Goal: Information Seeking & Learning: Learn about a topic

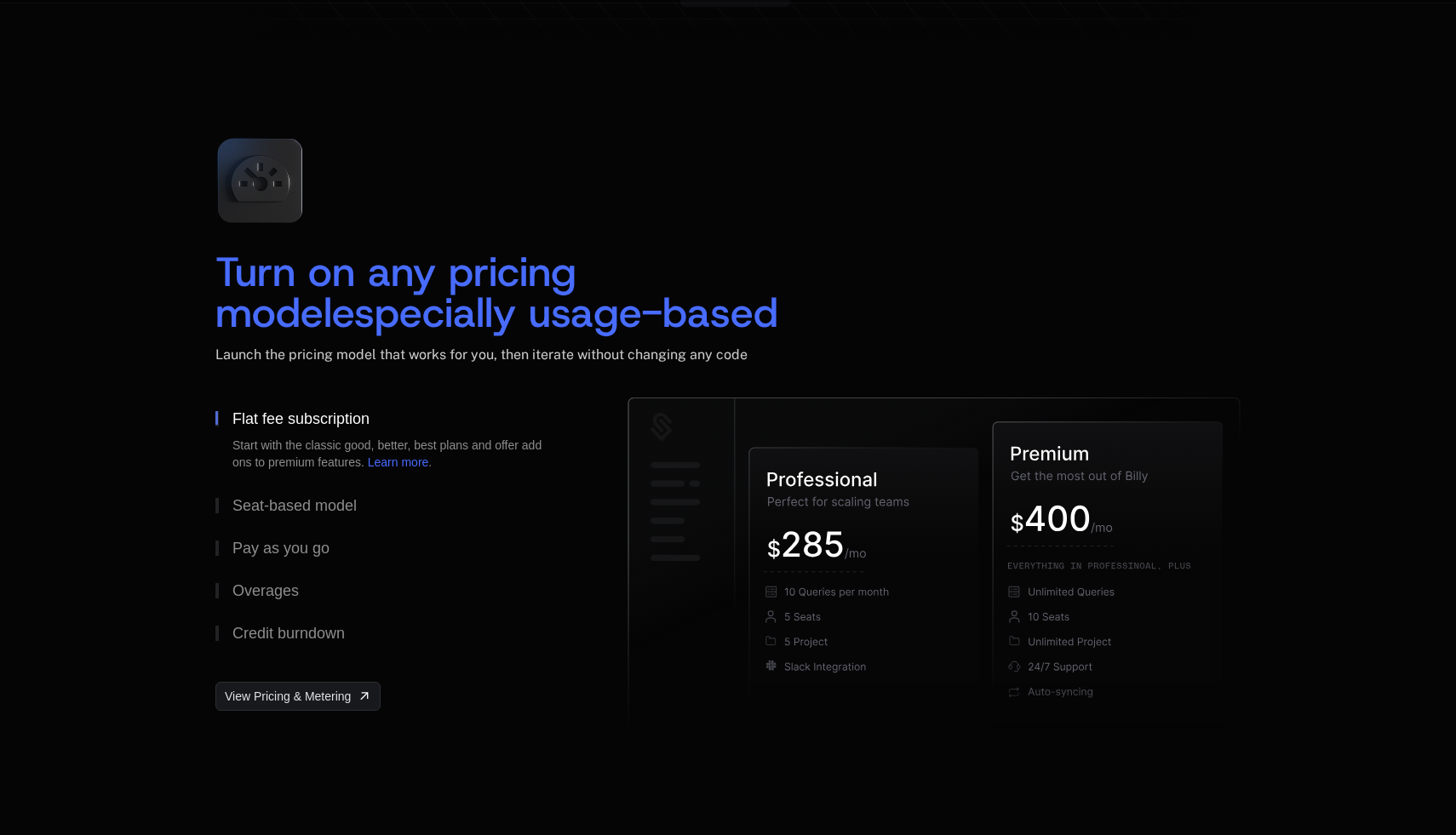
scroll to position [2694, 0]
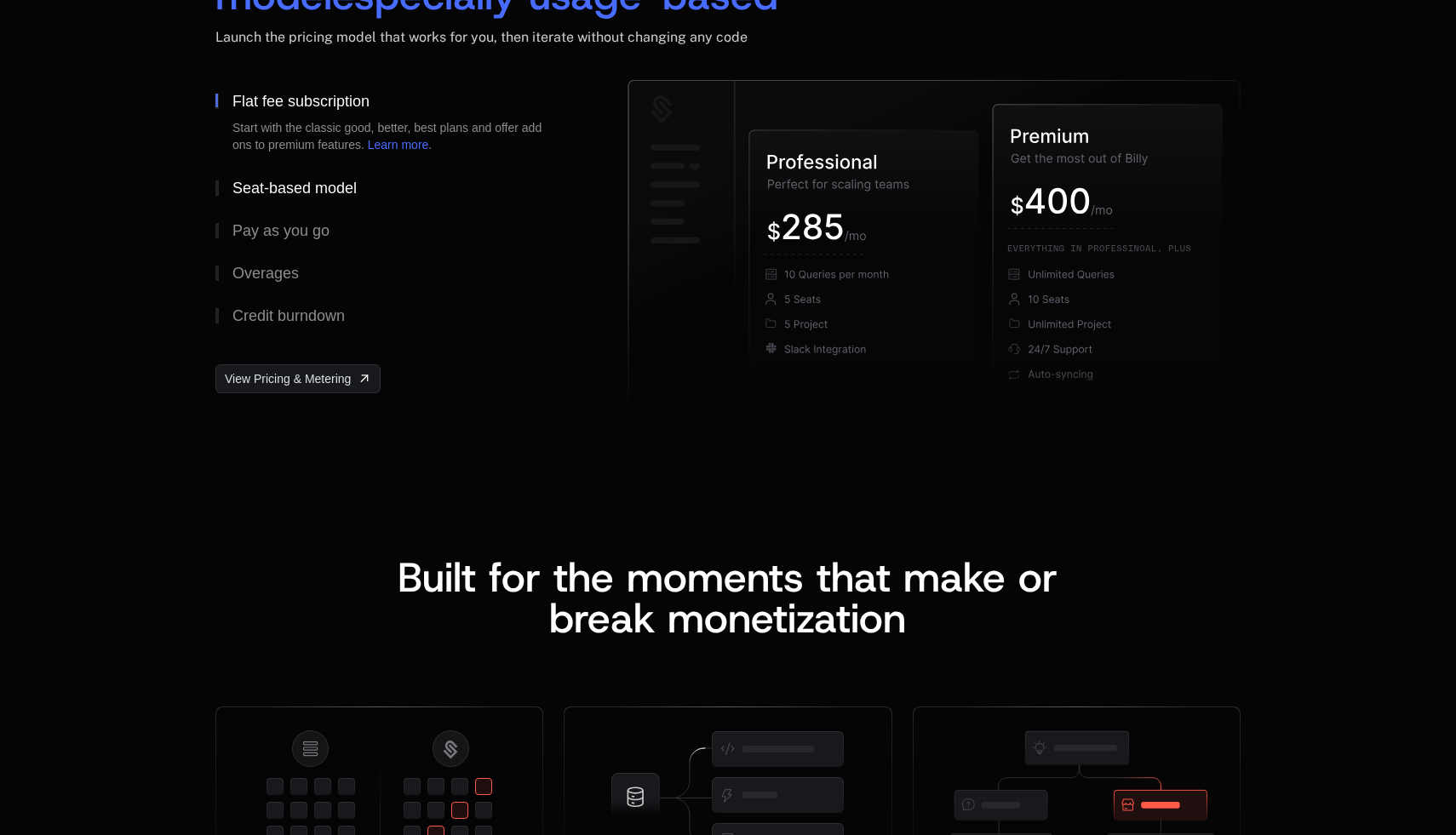
click at [290, 189] on div "Seat-based model" at bounding box center [294, 187] width 125 height 15
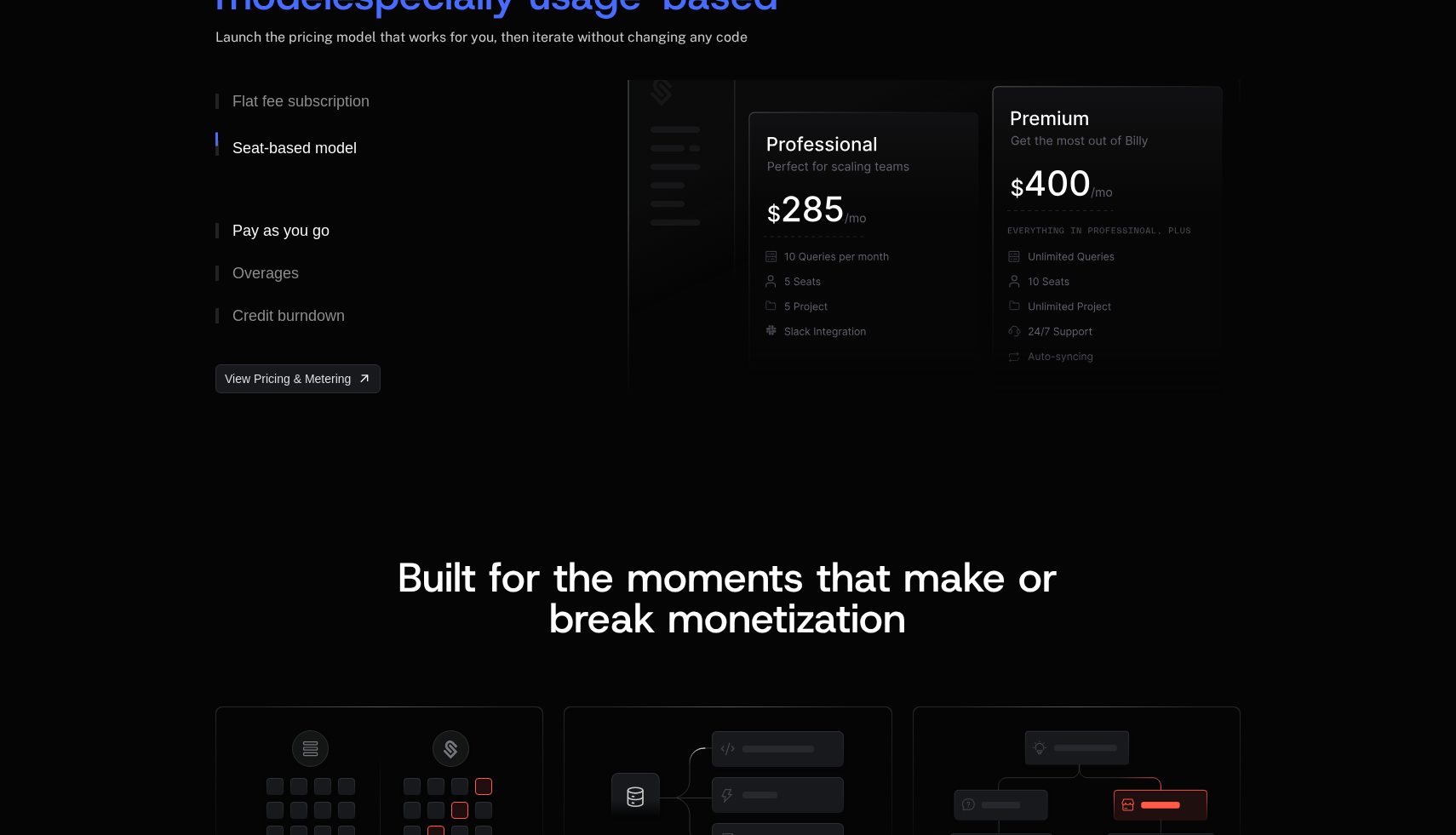
click at [284, 223] on div "Pay as you go" at bounding box center [280, 230] width 97 height 15
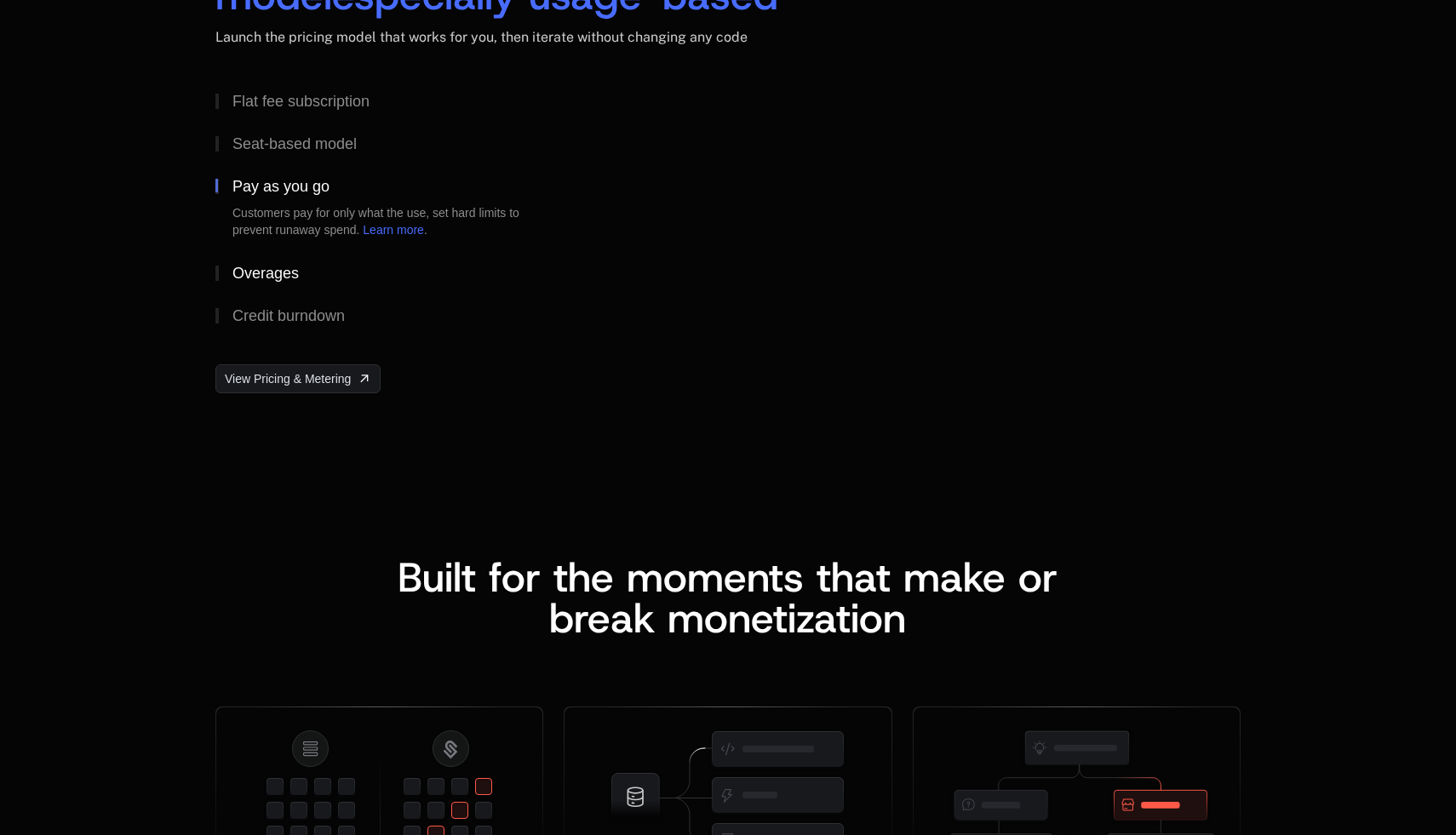
click at [275, 268] on div "Overages" at bounding box center [265, 273] width 67 height 15
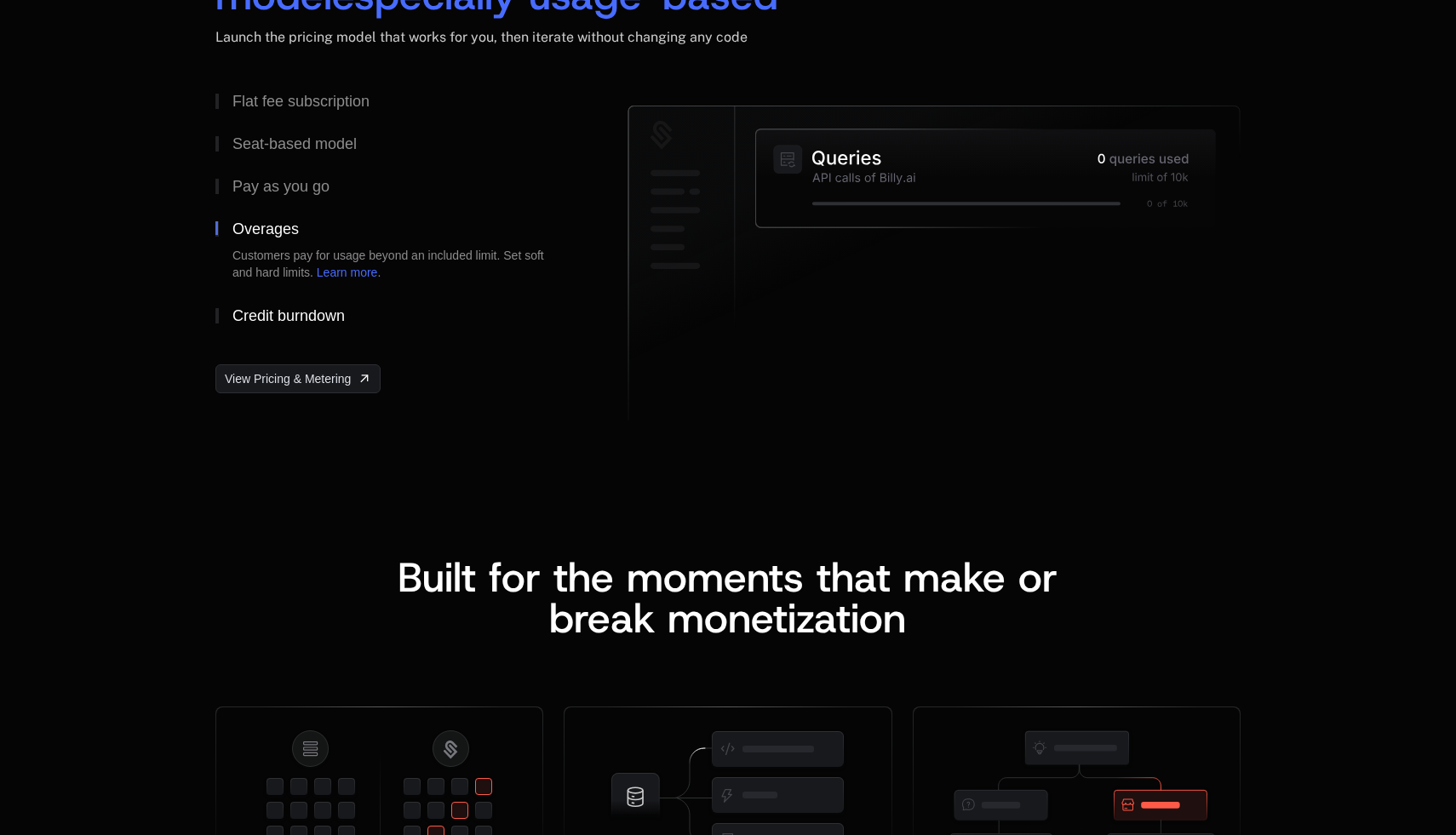
click at [272, 333] on button "Credit burndown" at bounding box center [394, 316] width 358 height 43
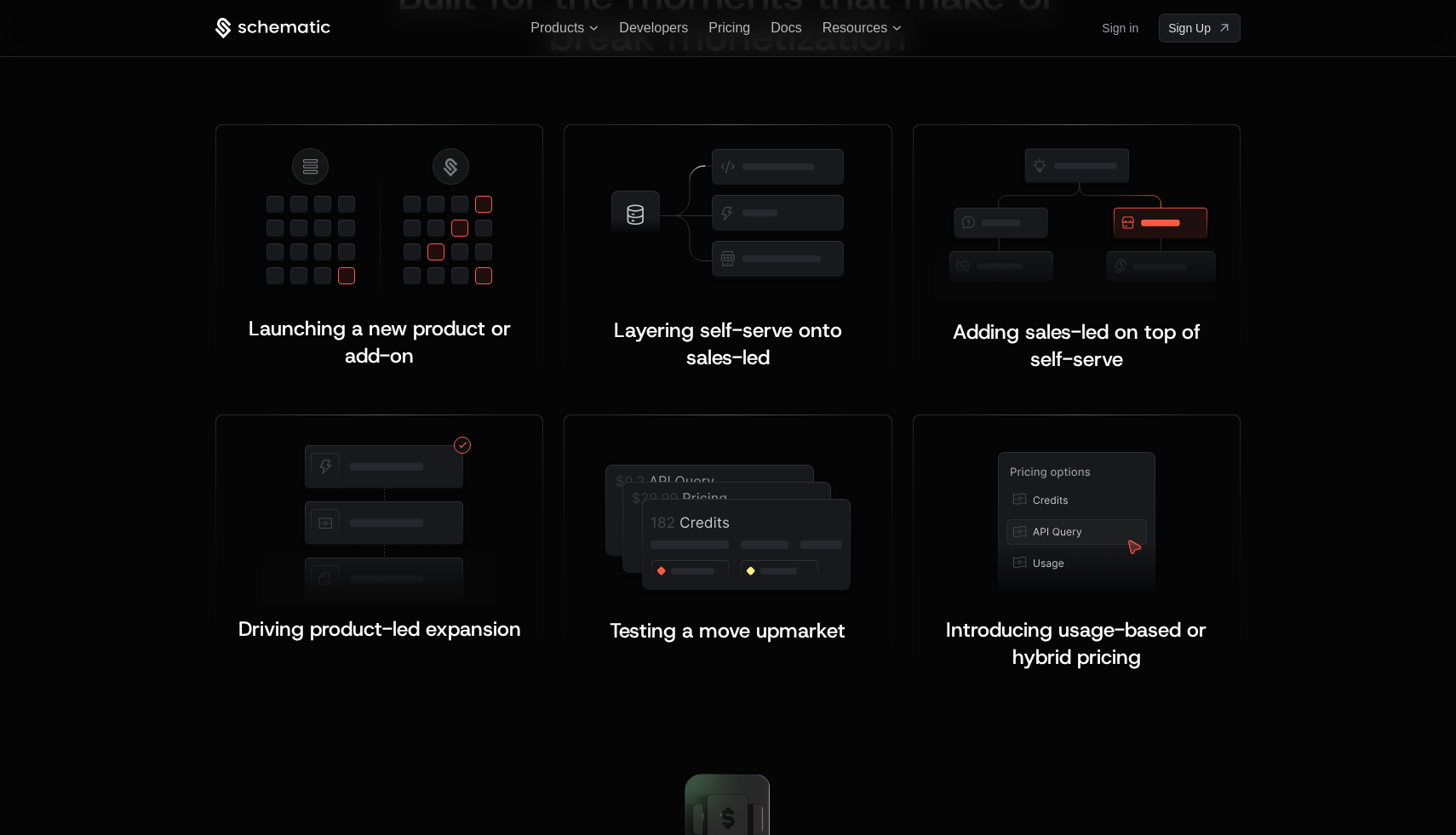
scroll to position [3266, 0]
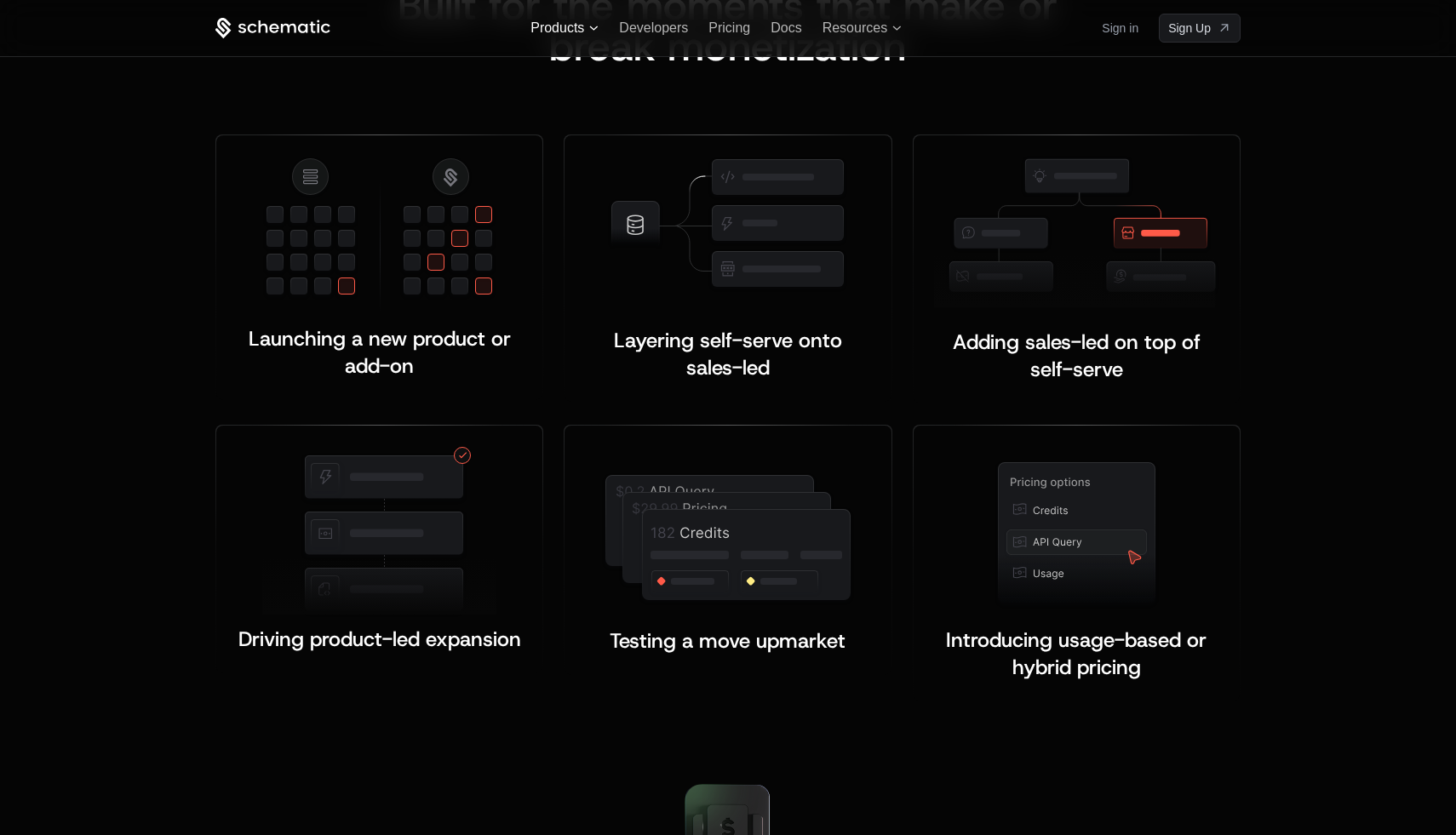
click at [566, 26] on span "Products" at bounding box center [557, 28] width 54 height 15
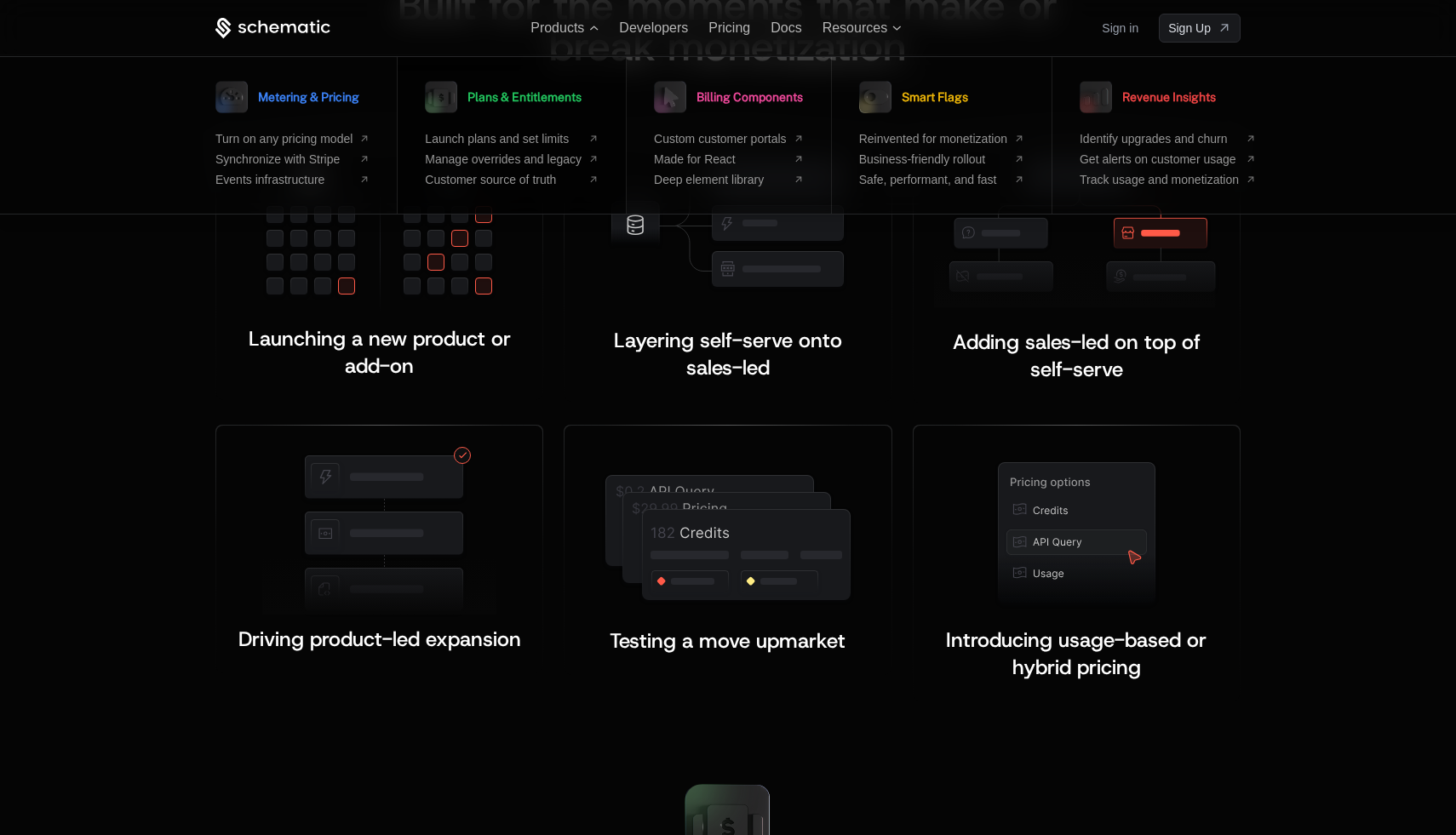
click at [529, 92] on span "Plans & Entitlements" at bounding box center [524, 97] width 114 height 12
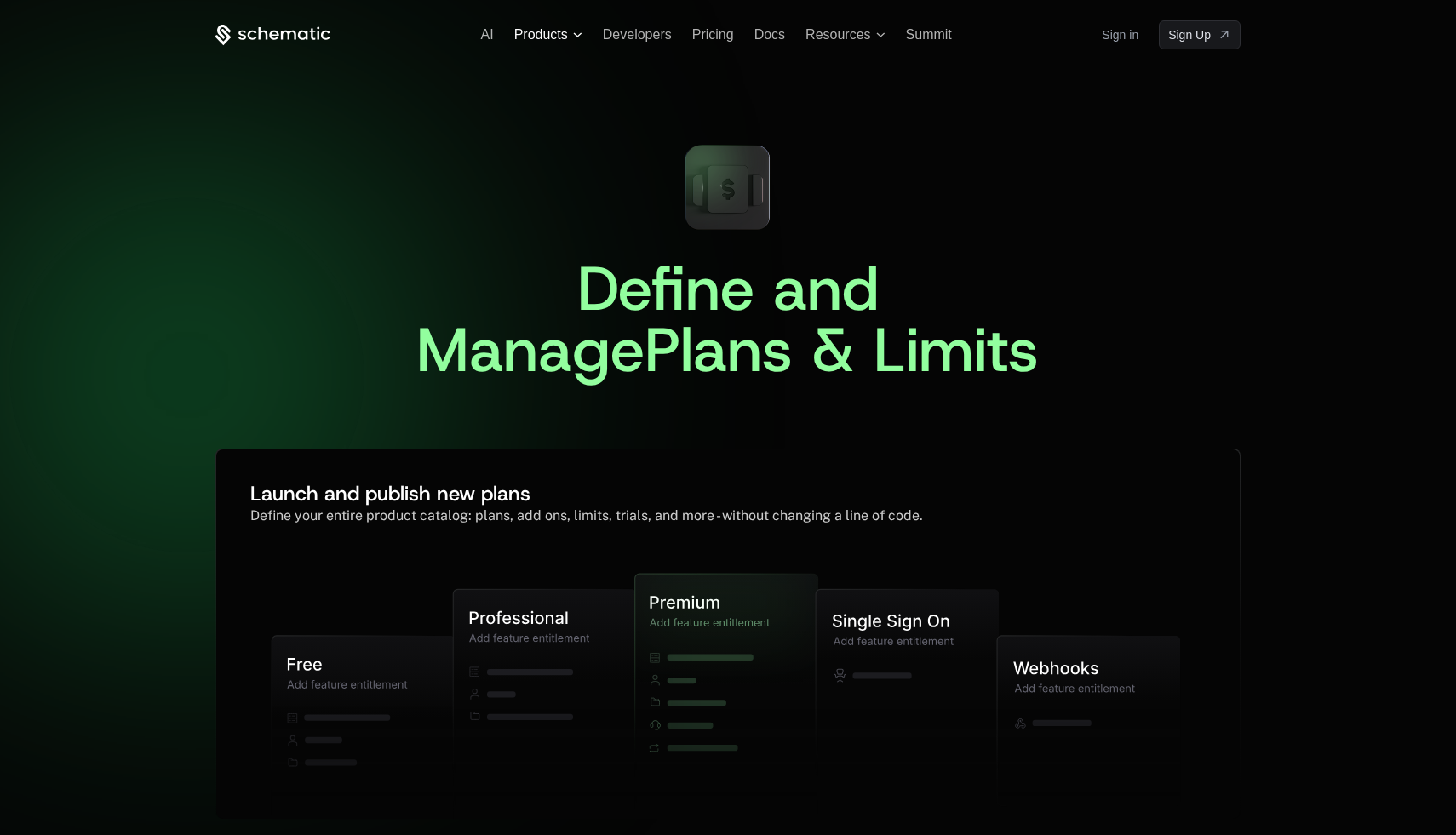
click at [557, 38] on span "Products" at bounding box center [541, 34] width 54 height 15
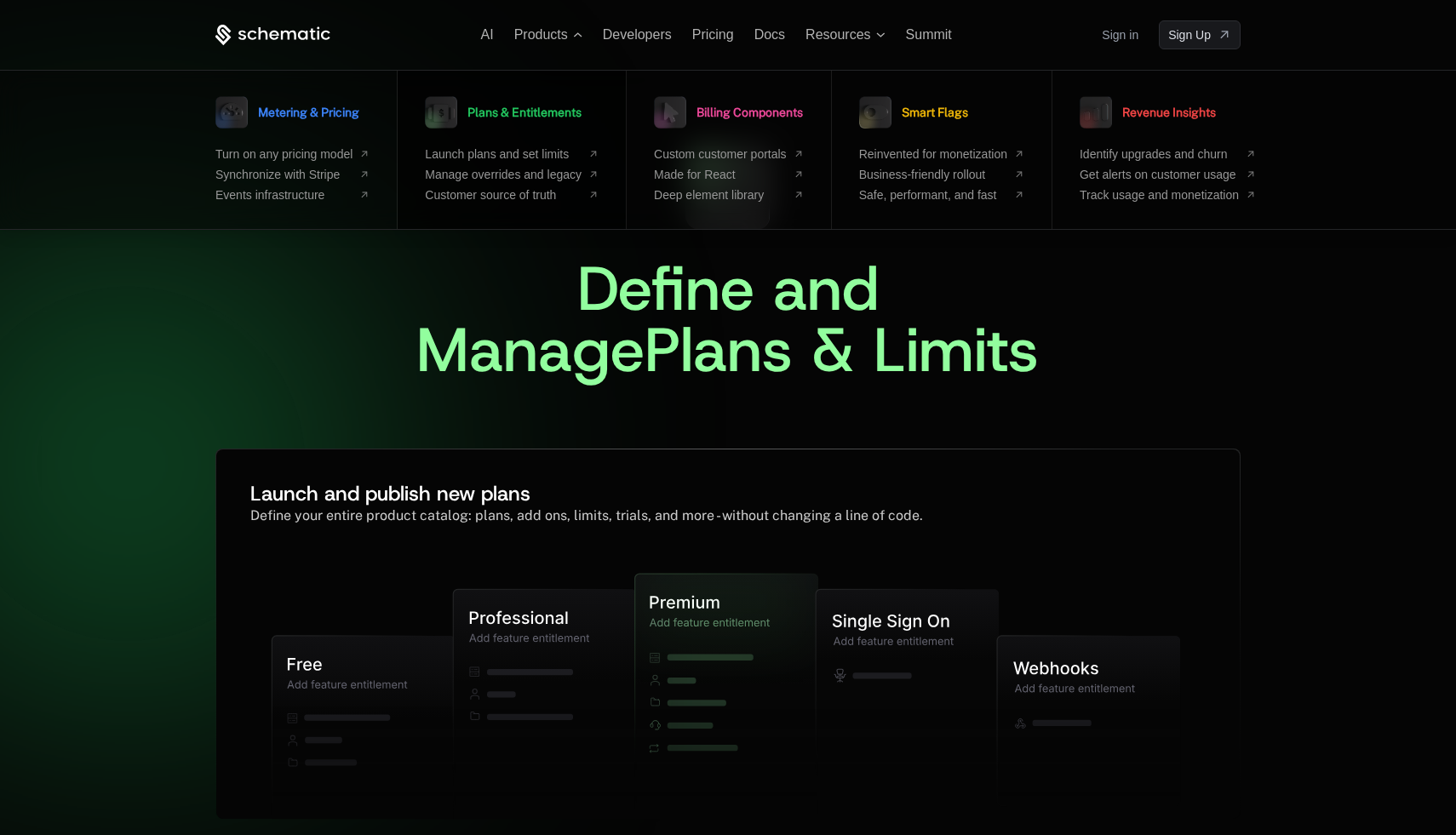
click at [561, 123] on link "Plans & Entitlements" at bounding box center [502, 112] width 156 height 43
